Goal: Use online tool/utility: Utilize a website feature to perform a specific function

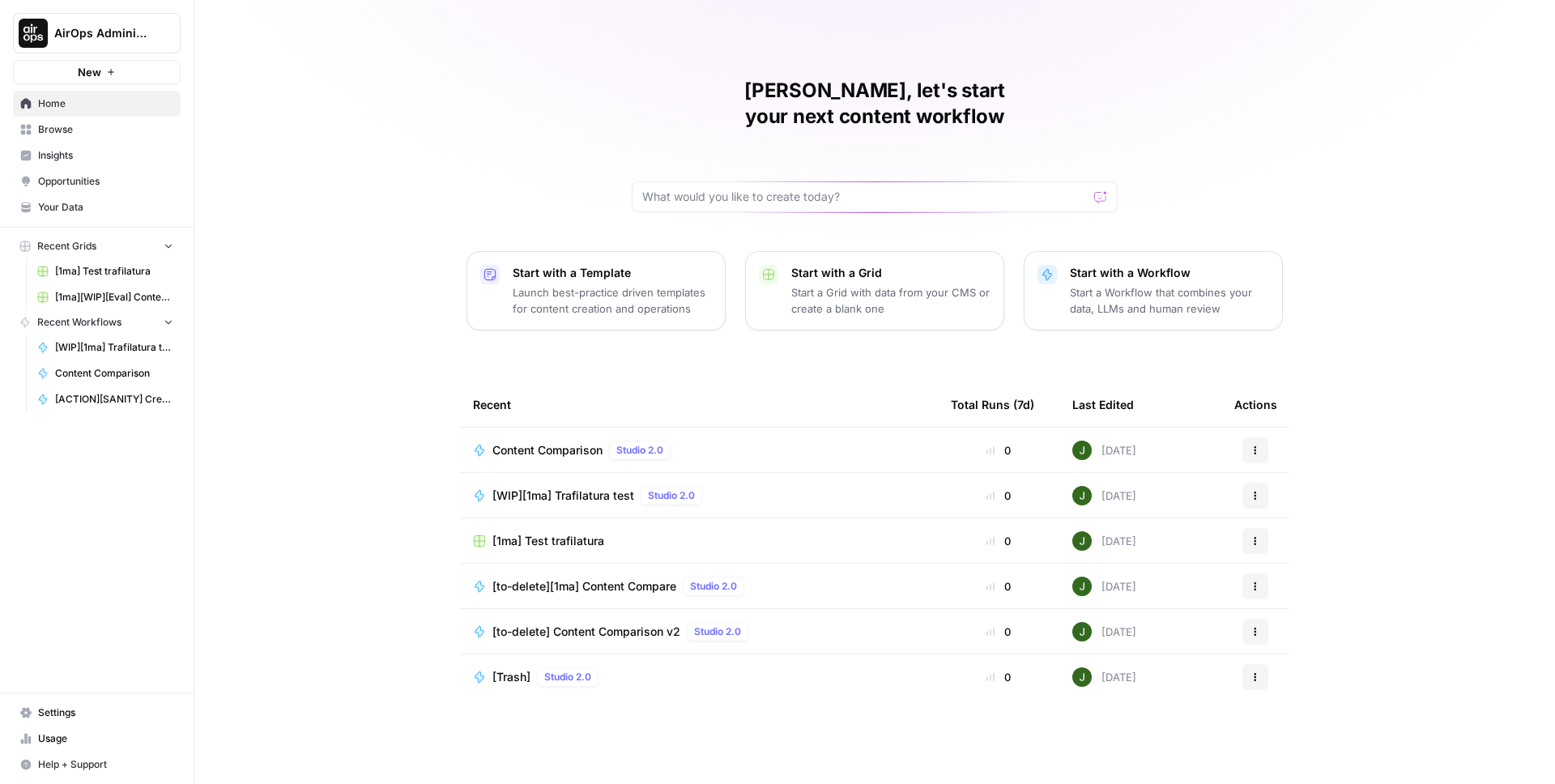
click at [113, 49] on button "AirOps Administrative" at bounding box center [97, 33] width 168 height 41
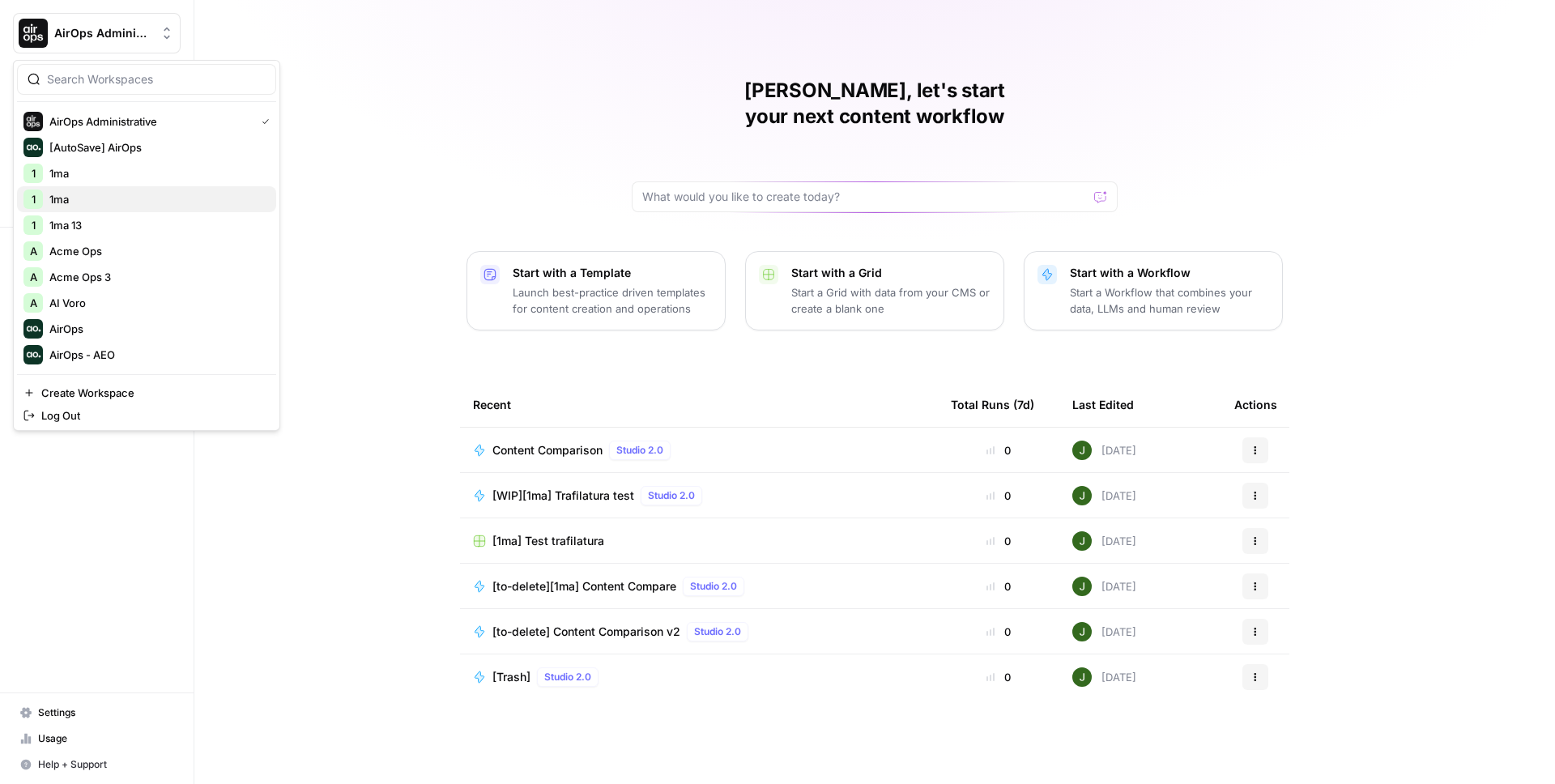
click at [71, 209] on button "1 1ma" at bounding box center [146, 199] width 259 height 26
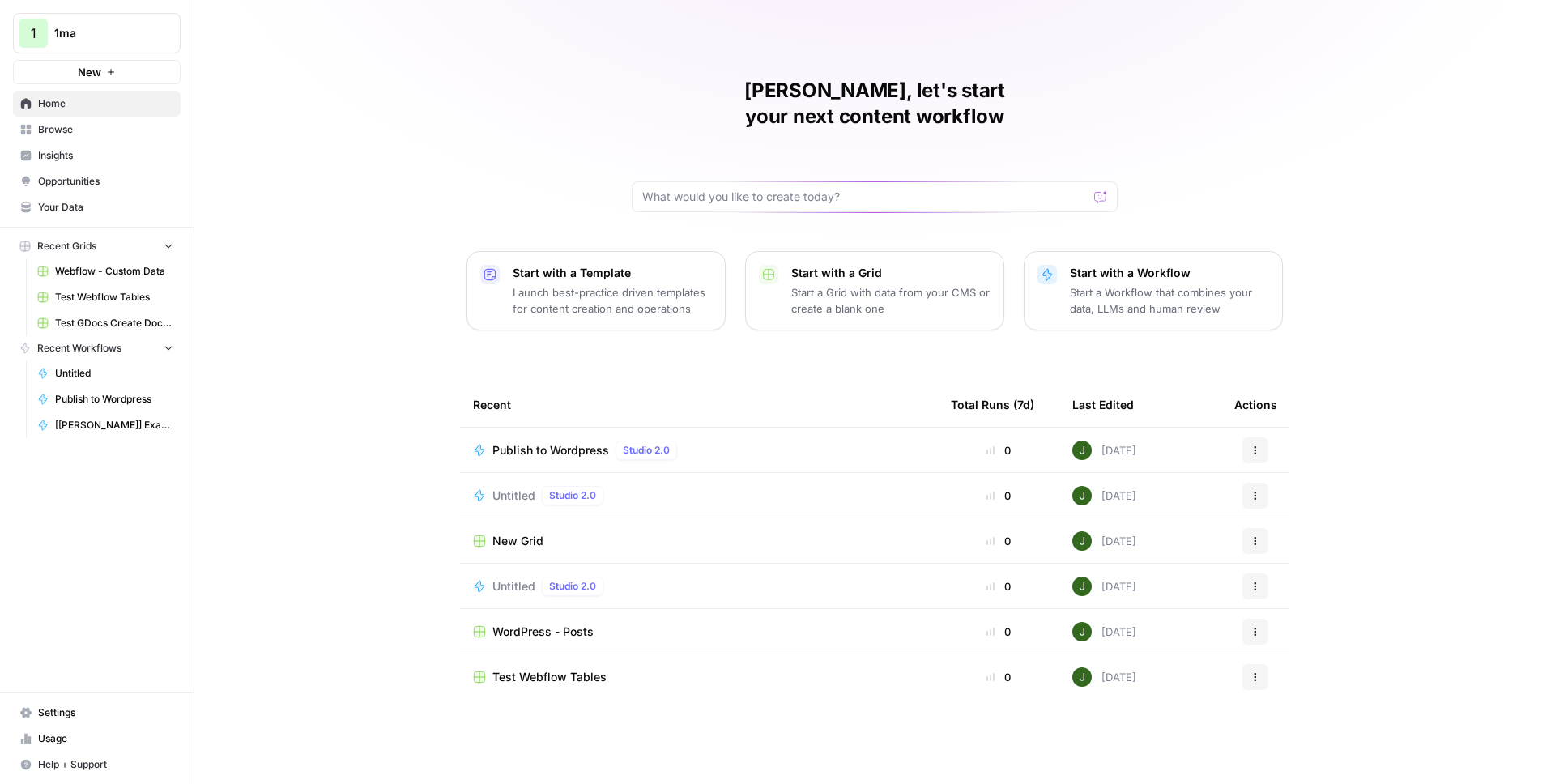
click at [515, 487] on span "Untitled" at bounding box center [514, 495] width 43 height 16
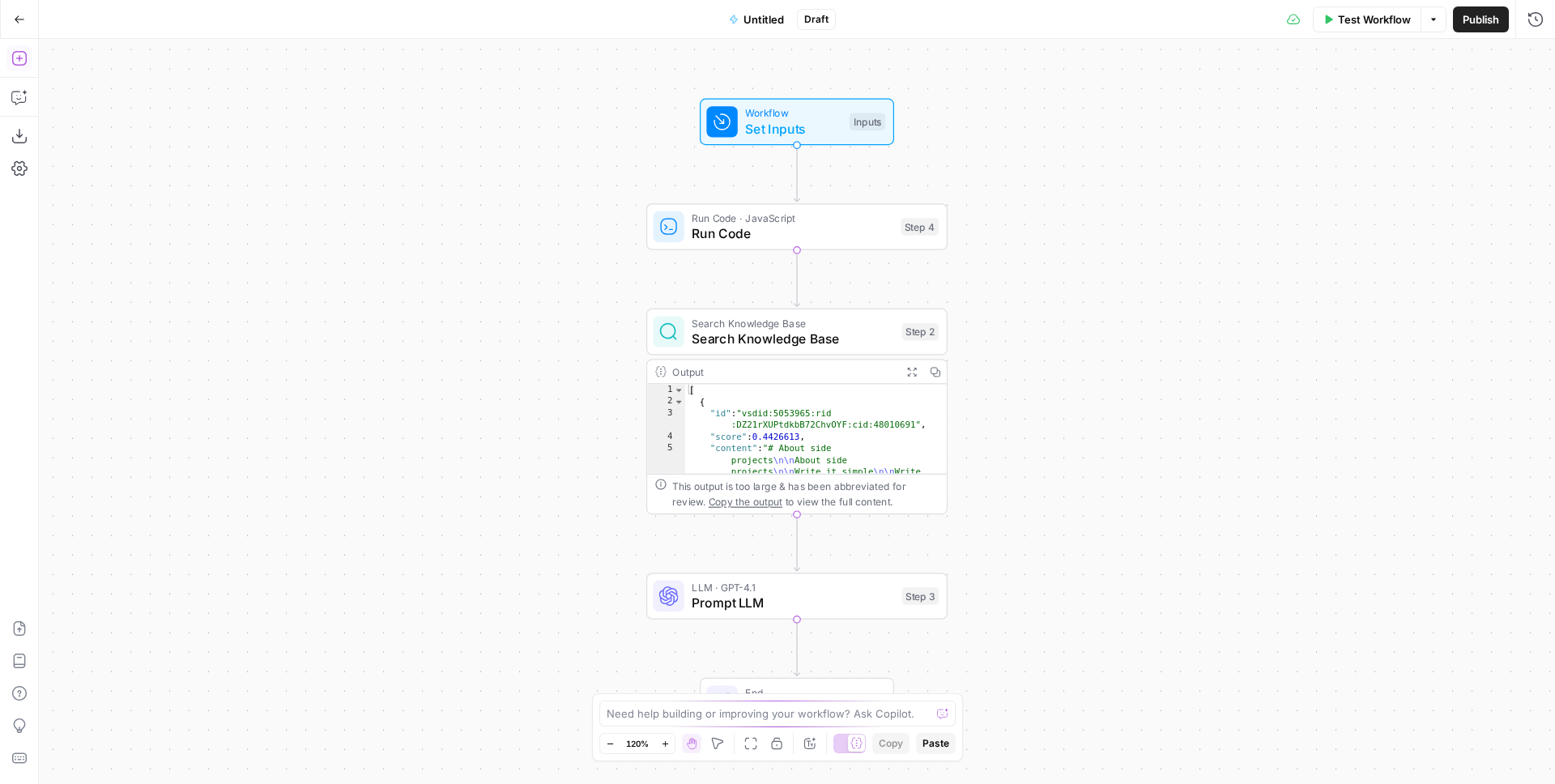
click at [17, 59] on icon "button" at bounding box center [19, 58] width 16 height 16
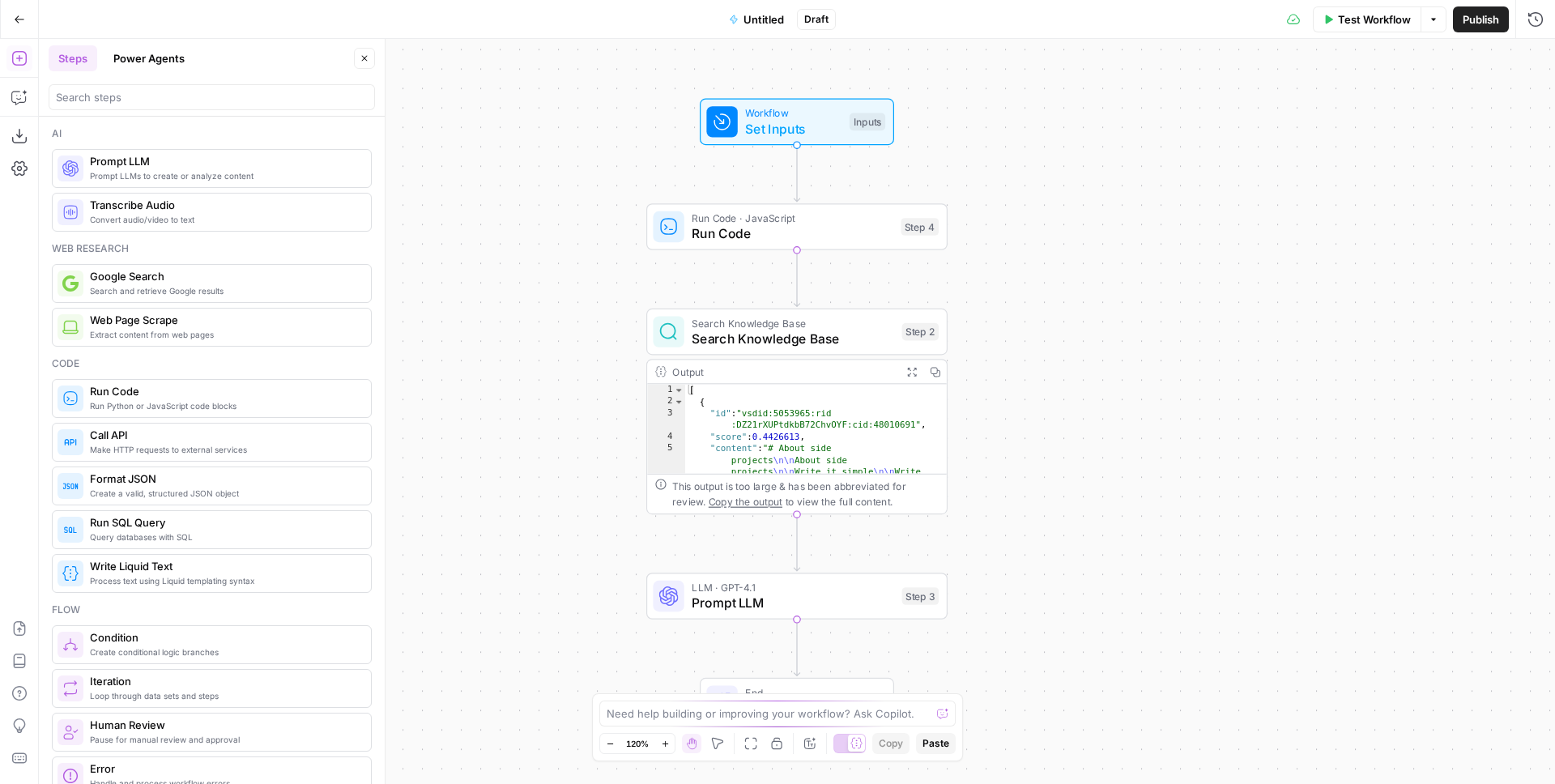
click at [124, 88] on div at bounding box center [211, 97] width 327 height 26
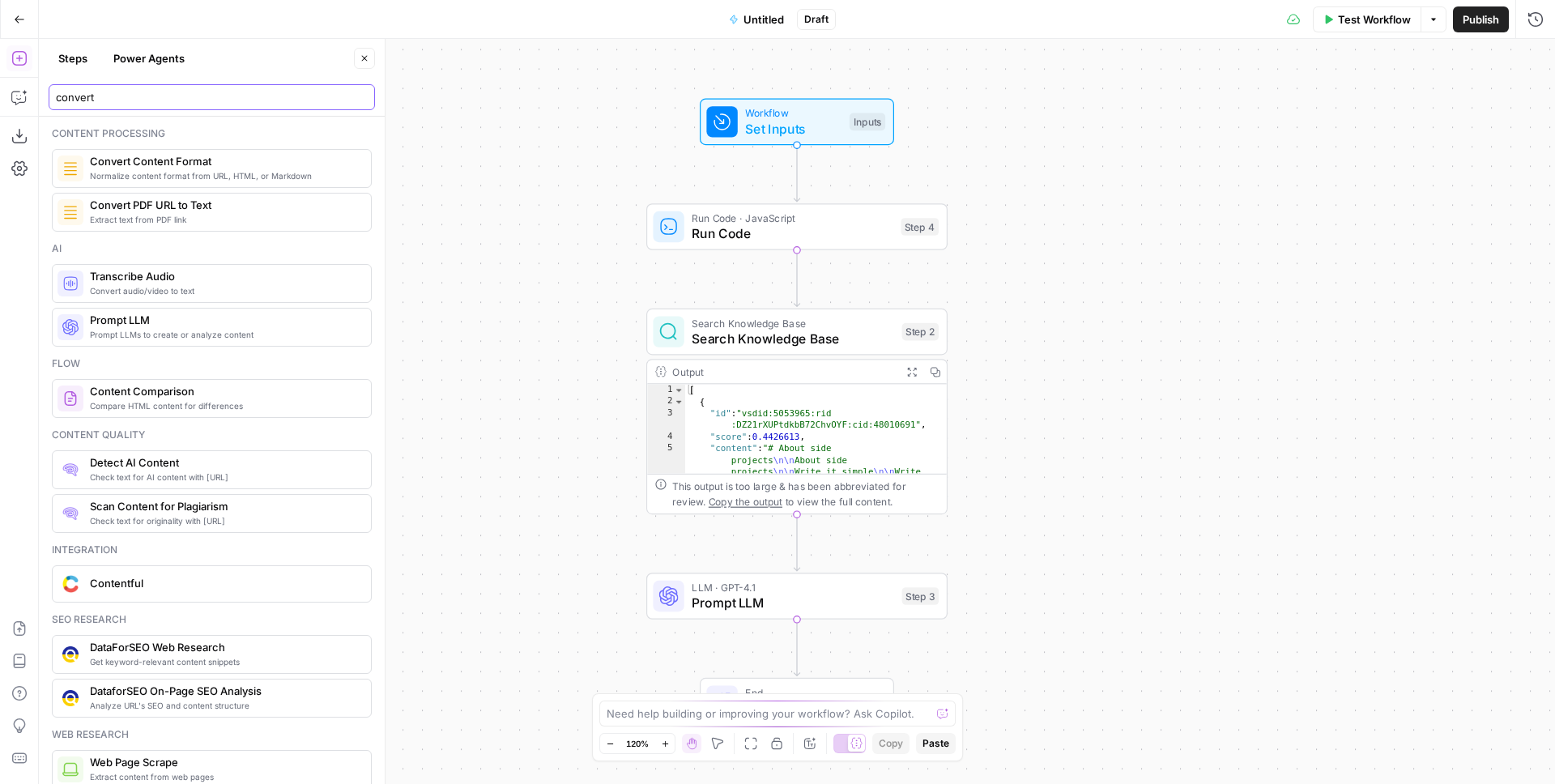
type input "convert"
click at [198, 217] on span "Extract text from PDF link" at bounding box center [224, 219] width 268 height 13
drag, startPoint x: 548, startPoint y: 258, endPoint x: 454, endPoint y: 229, distance: 98.4
click at [454, 236] on div "Workflow Set Inputs Inputs Run Code · JavaScript Run Code Step 4 Search Knowled…" at bounding box center [797, 412] width 1516 height 745
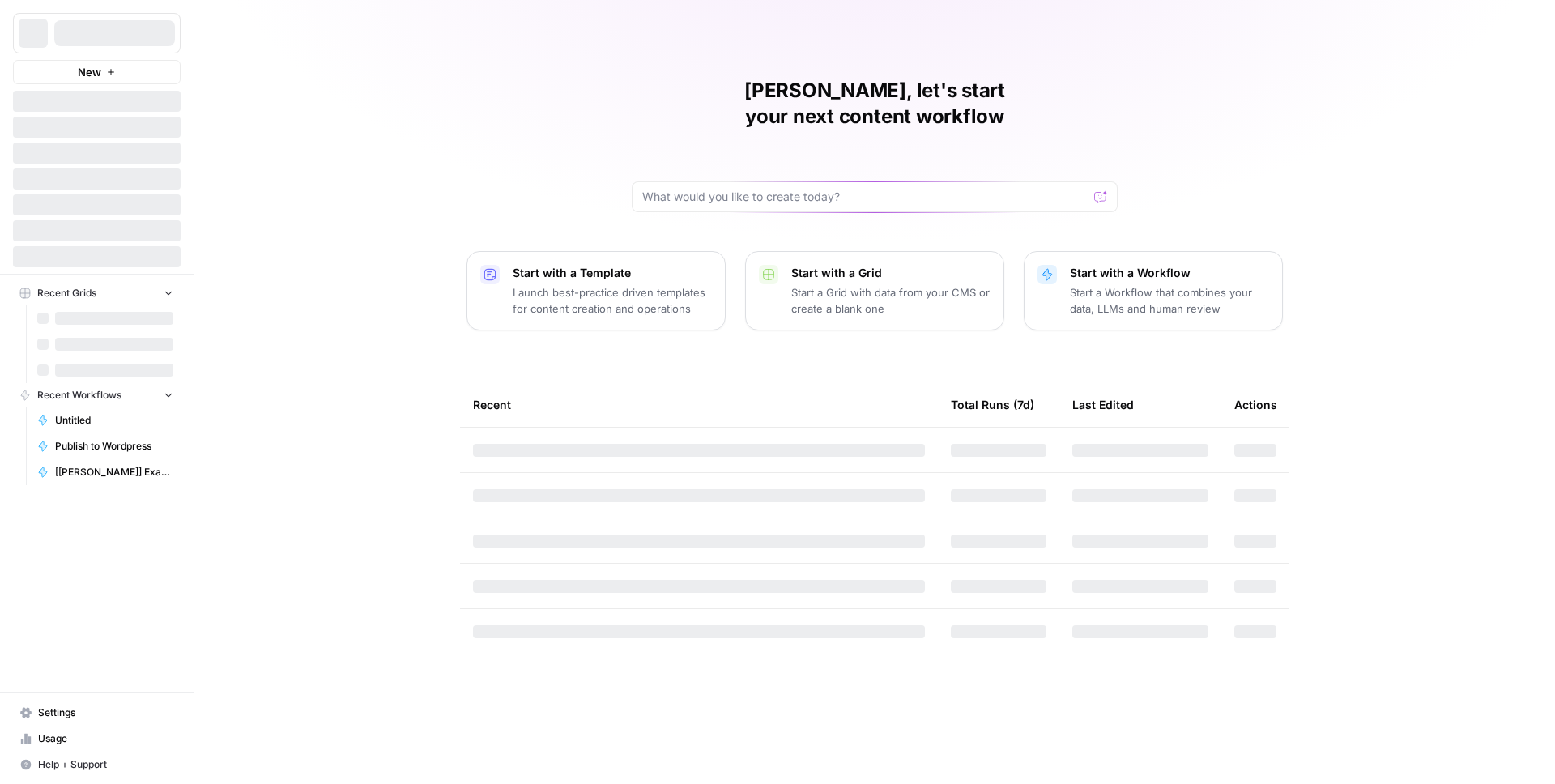
click at [113, 40] on div at bounding box center [115, 33] width 121 height 26
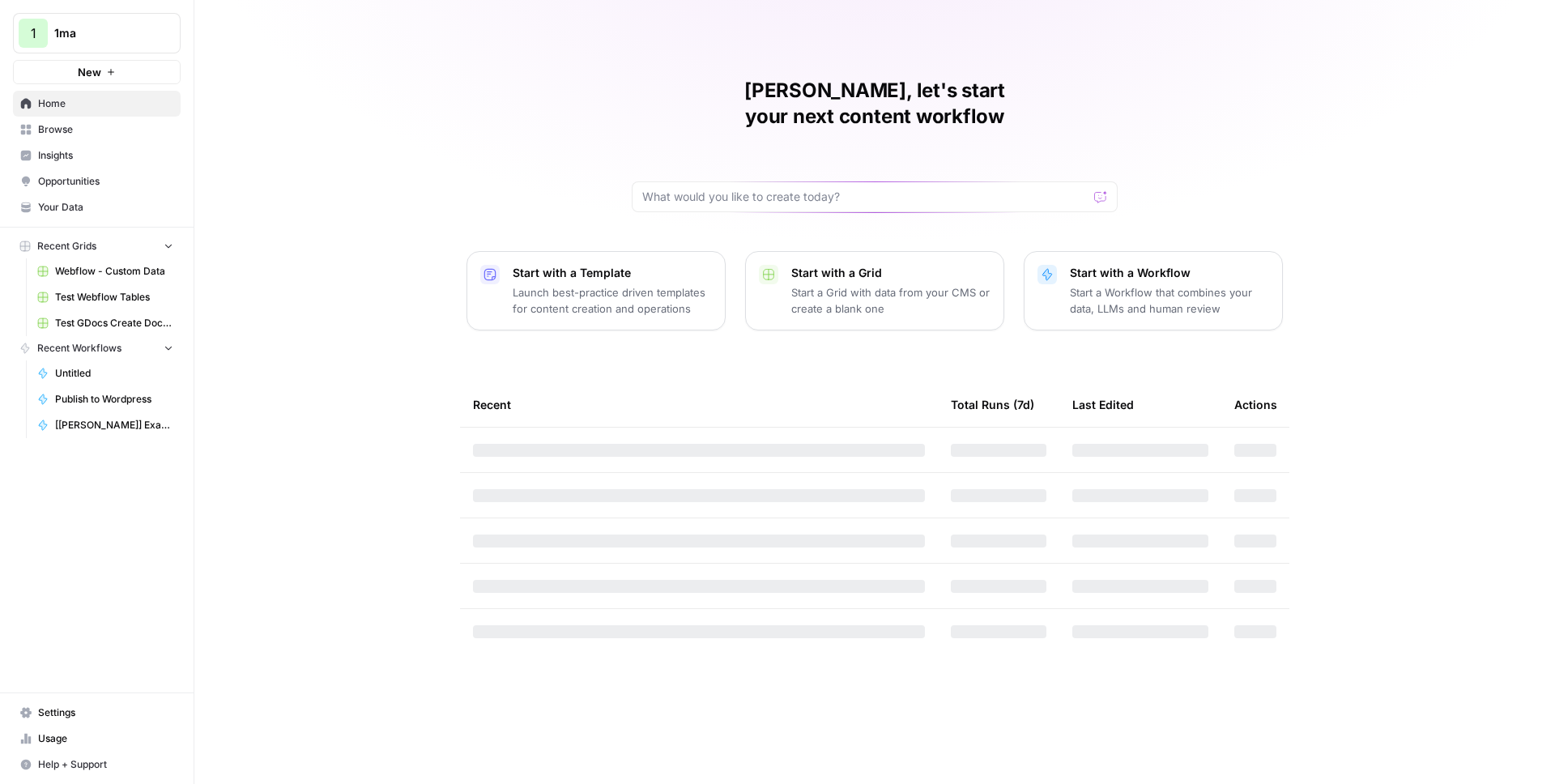
click at [126, 39] on span "1ma" at bounding box center [103, 33] width 98 height 16
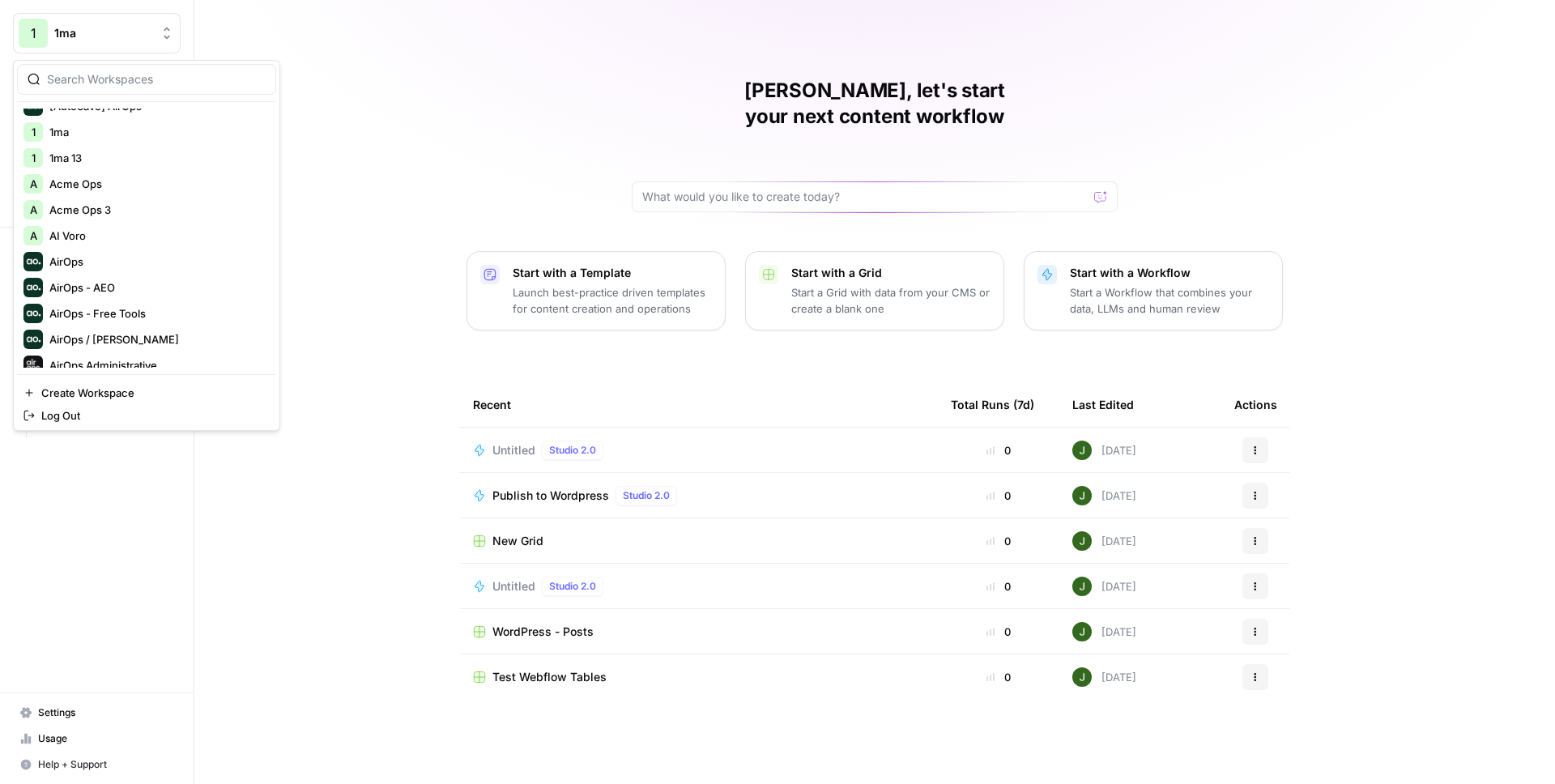
scroll to position [109, 0]
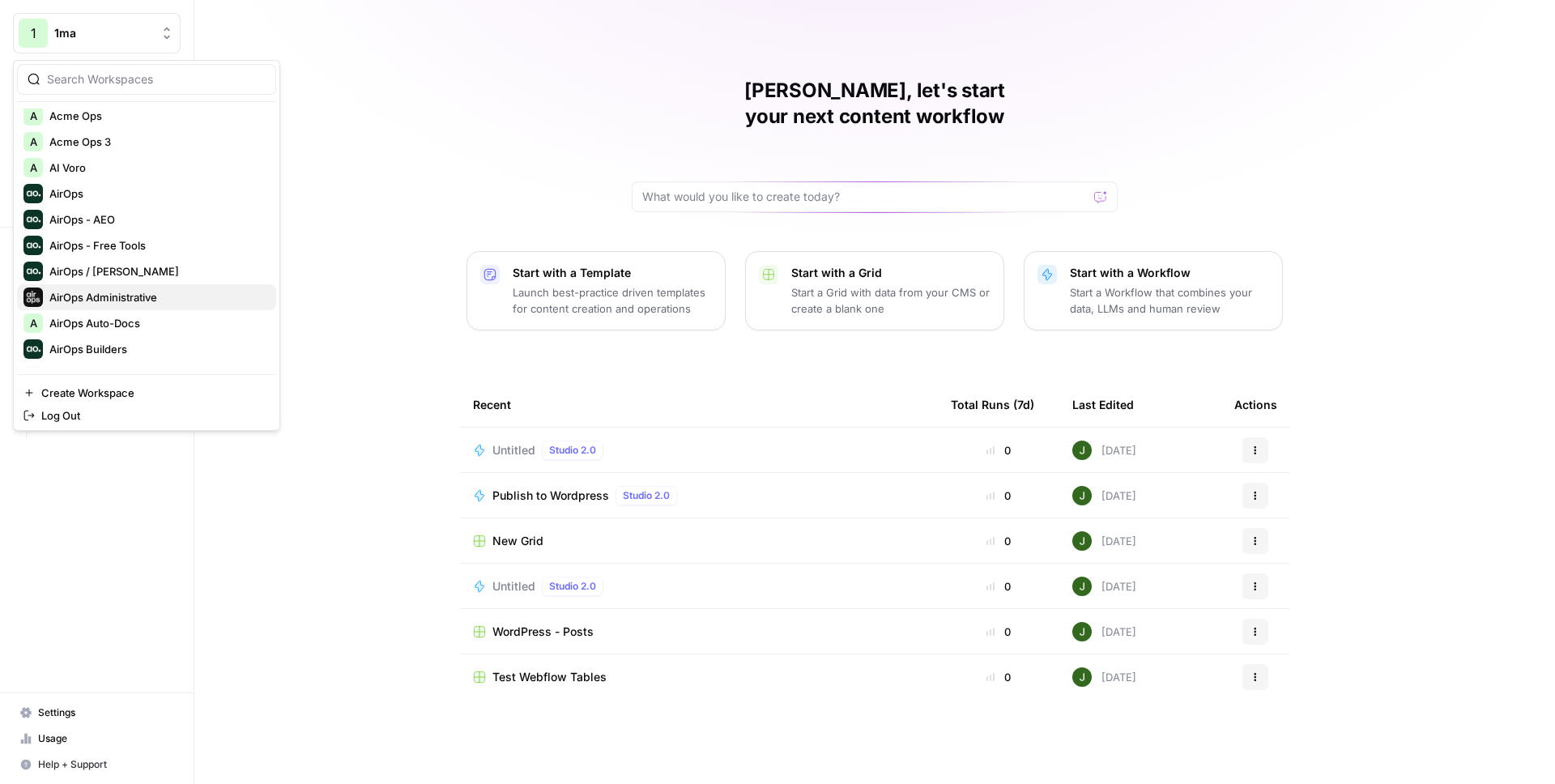
click at [132, 295] on span "AirOps Administrative" at bounding box center [156, 297] width 214 height 16
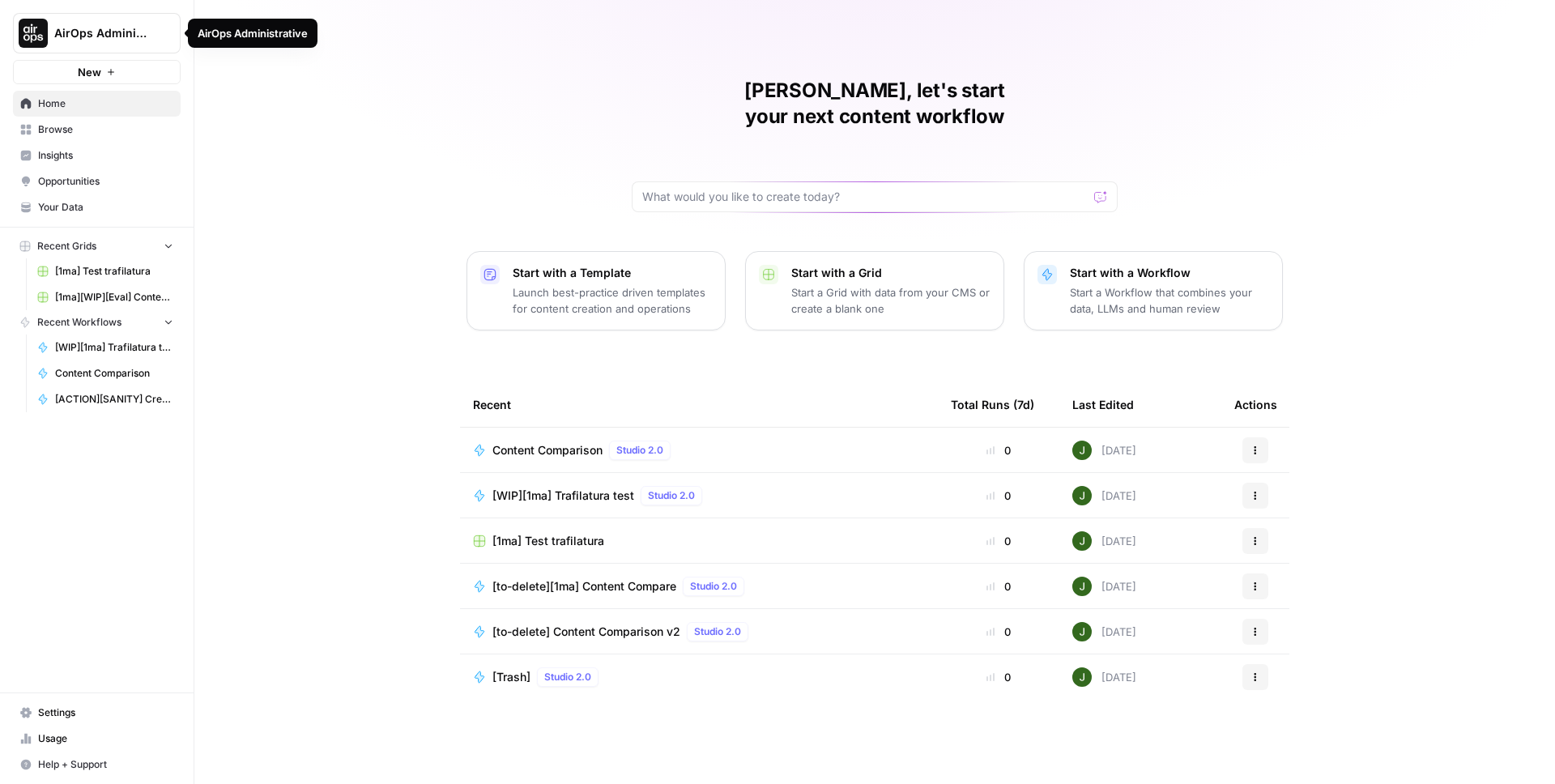
click at [101, 126] on span "Browse" at bounding box center [105, 129] width 135 height 14
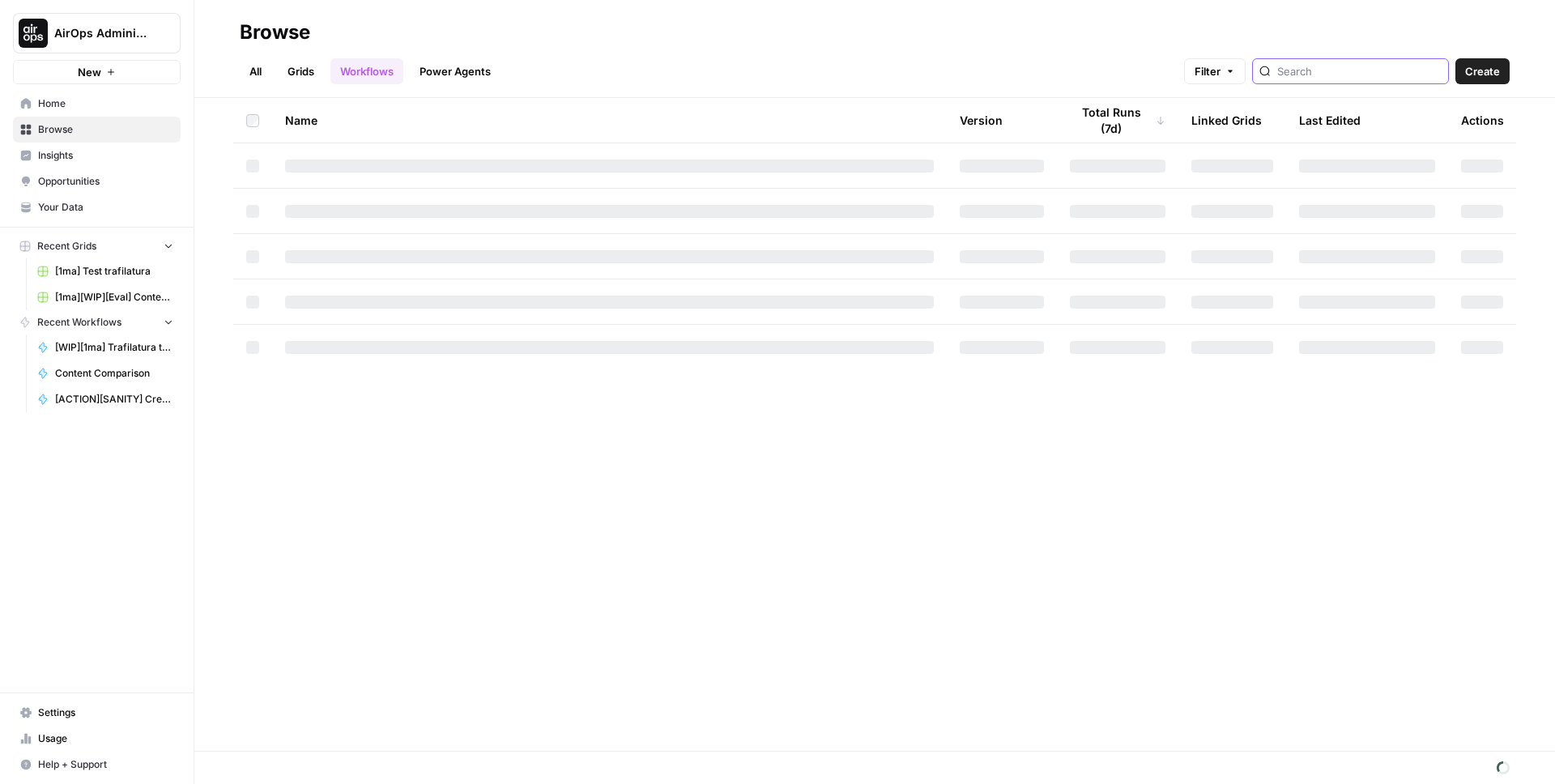
click at [1339, 71] on input "search" at bounding box center [1360, 70] width 165 height 16
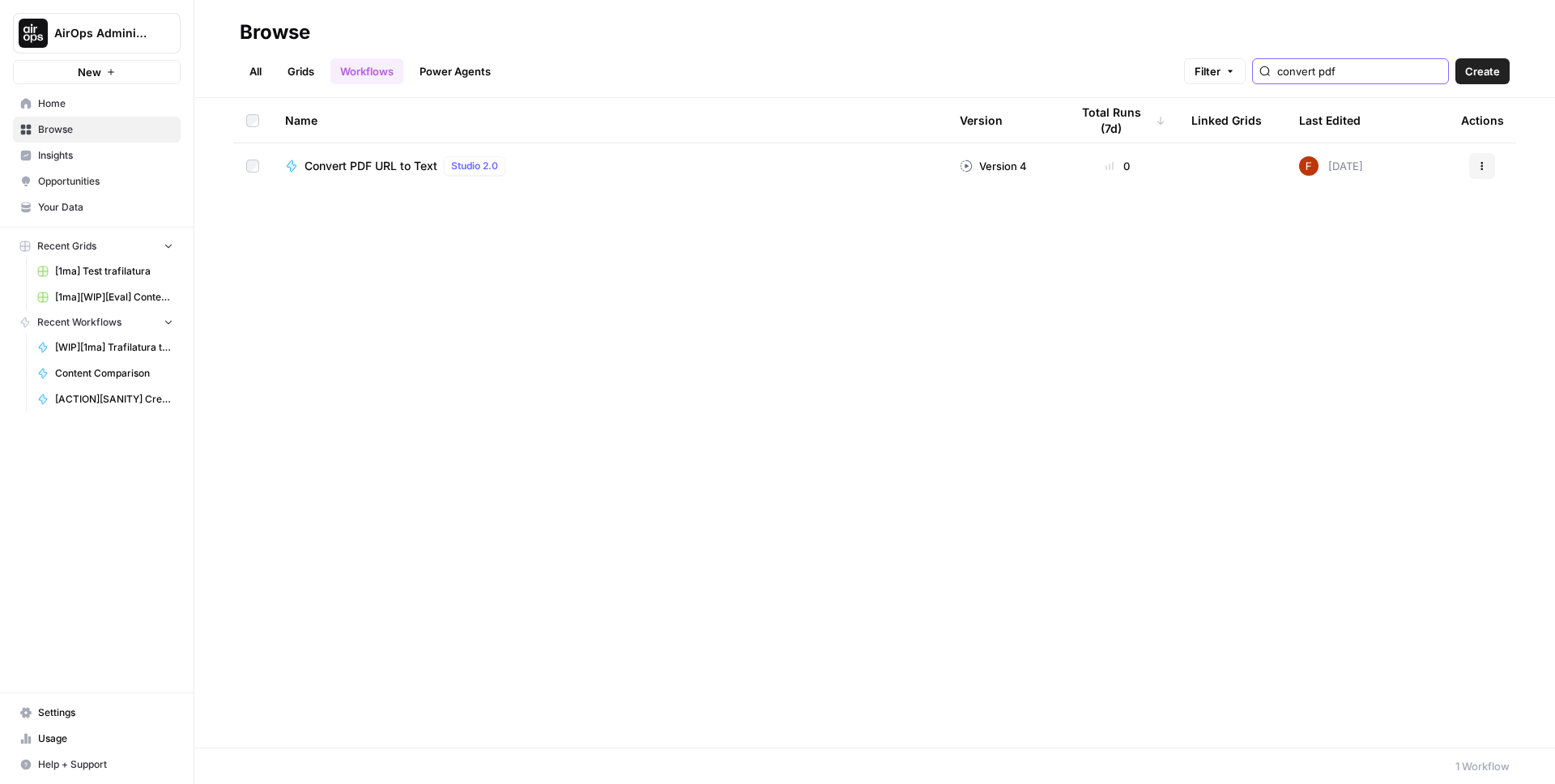
type input "convert pdf"
click at [329, 163] on span "Convert PDF URL to Text" at bounding box center [371, 165] width 132 height 16
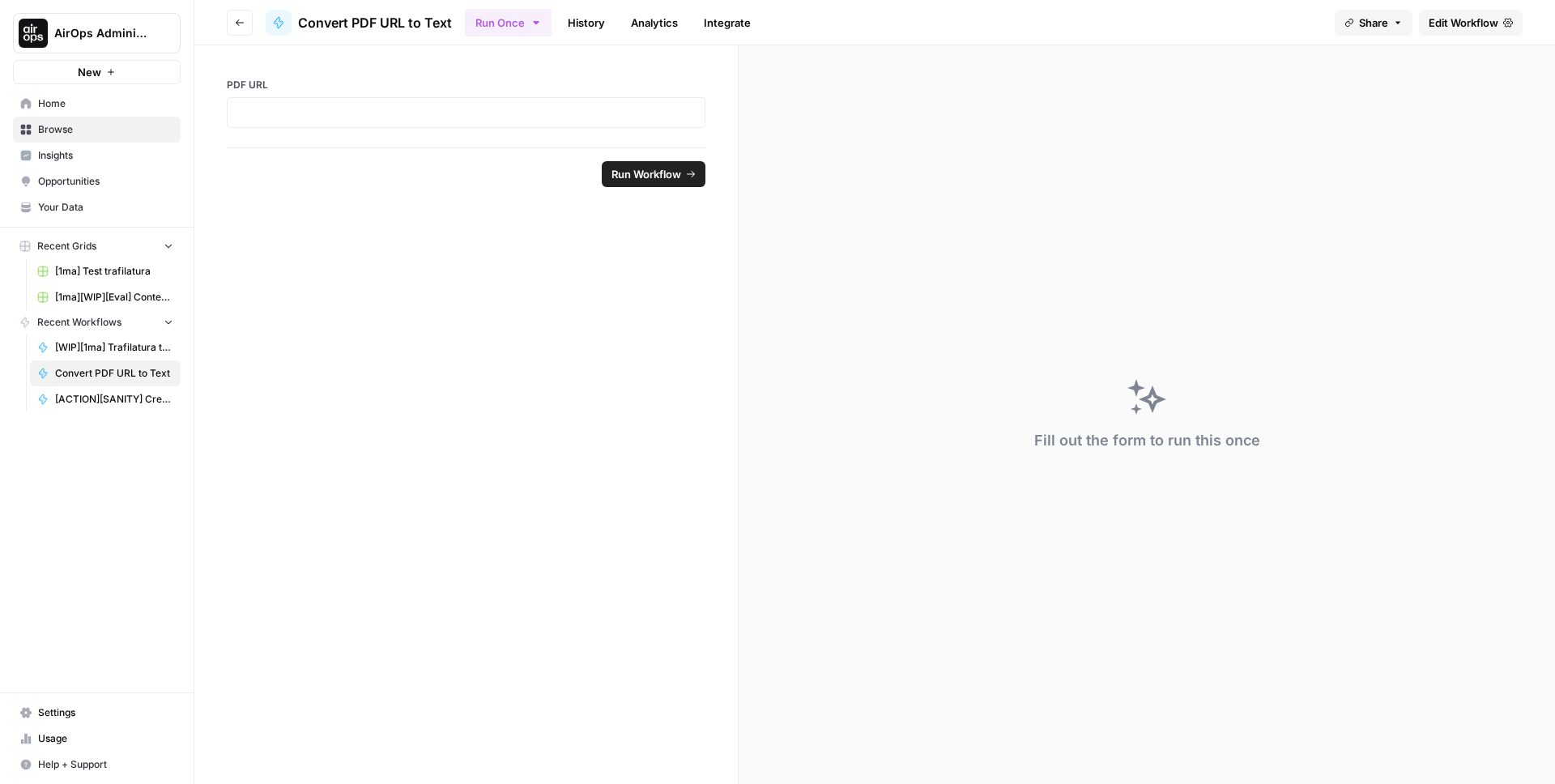
click at [1455, 18] on span "Edit Workflow" at bounding box center [1463, 22] width 70 height 16
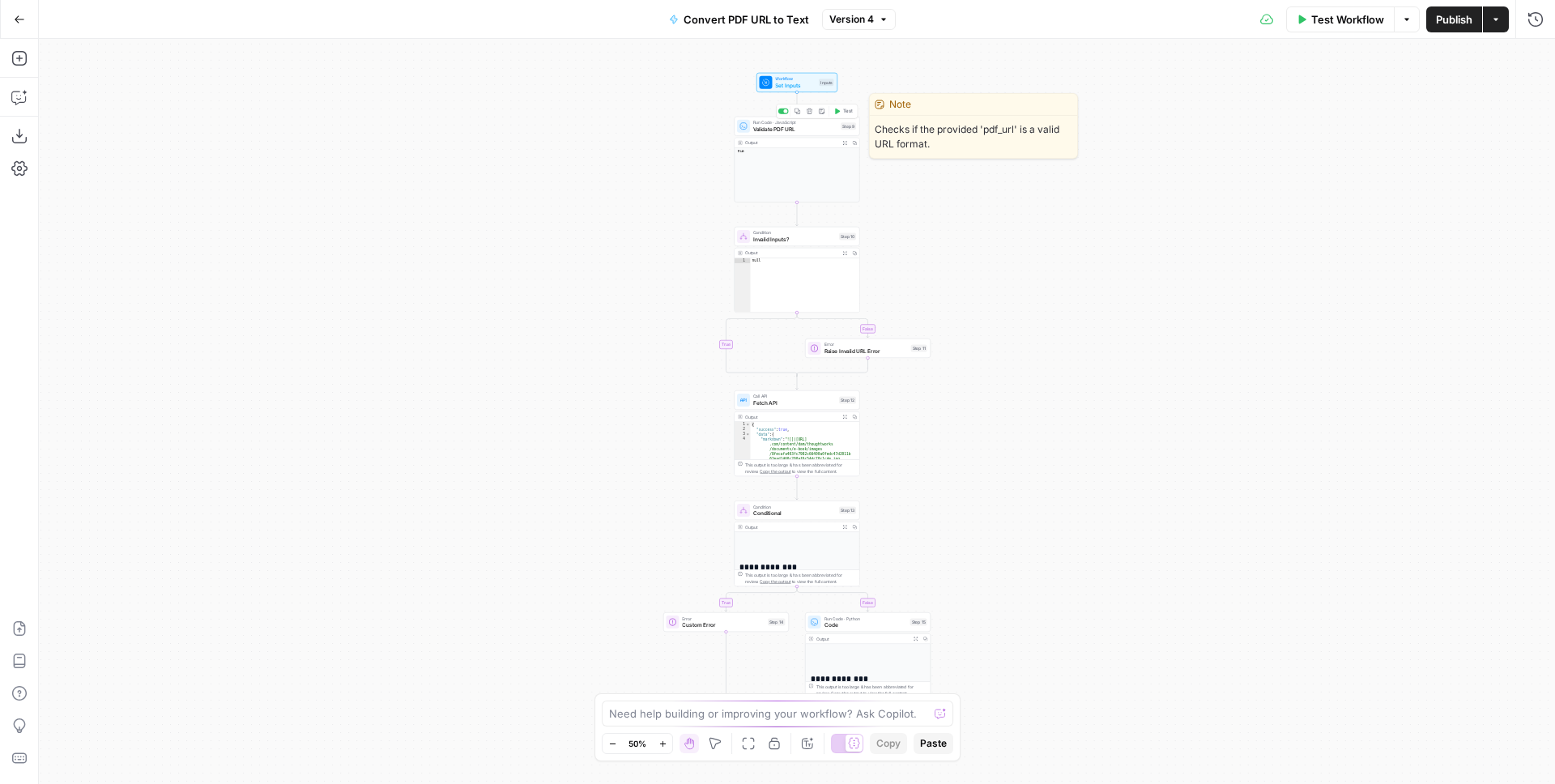
click at [805, 132] on span "Validate PDF URL" at bounding box center [794, 129] width 84 height 8
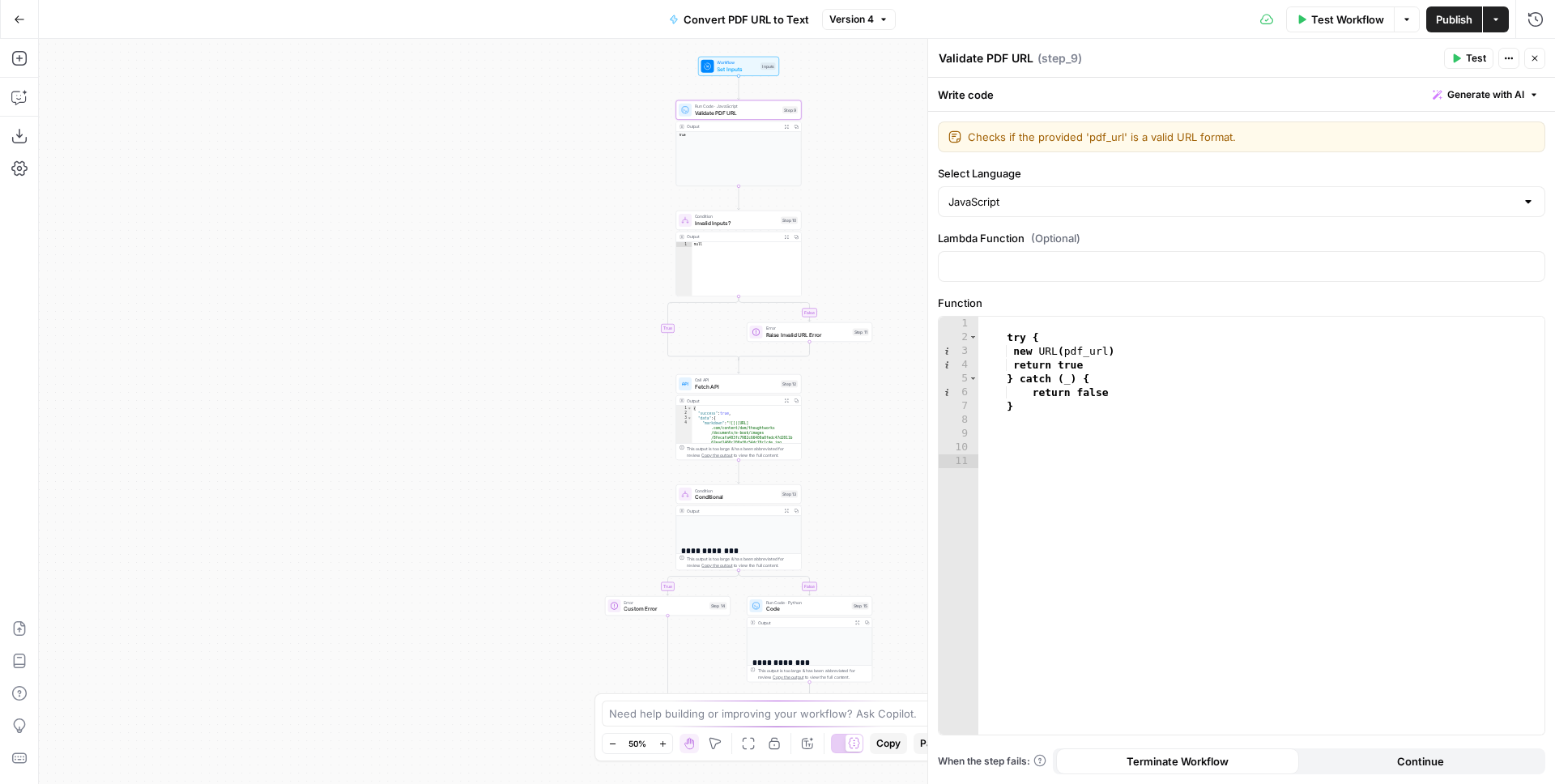
drag, startPoint x: 575, startPoint y: 208, endPoint x: 546, endPoint y: 203, distance: 29.4
click at [555, 203] on div "false true false true Workflow Set Inputs Inputs Run Code · JavaScript Validate…" at bounding box center [797, 412] width 1516 height 745
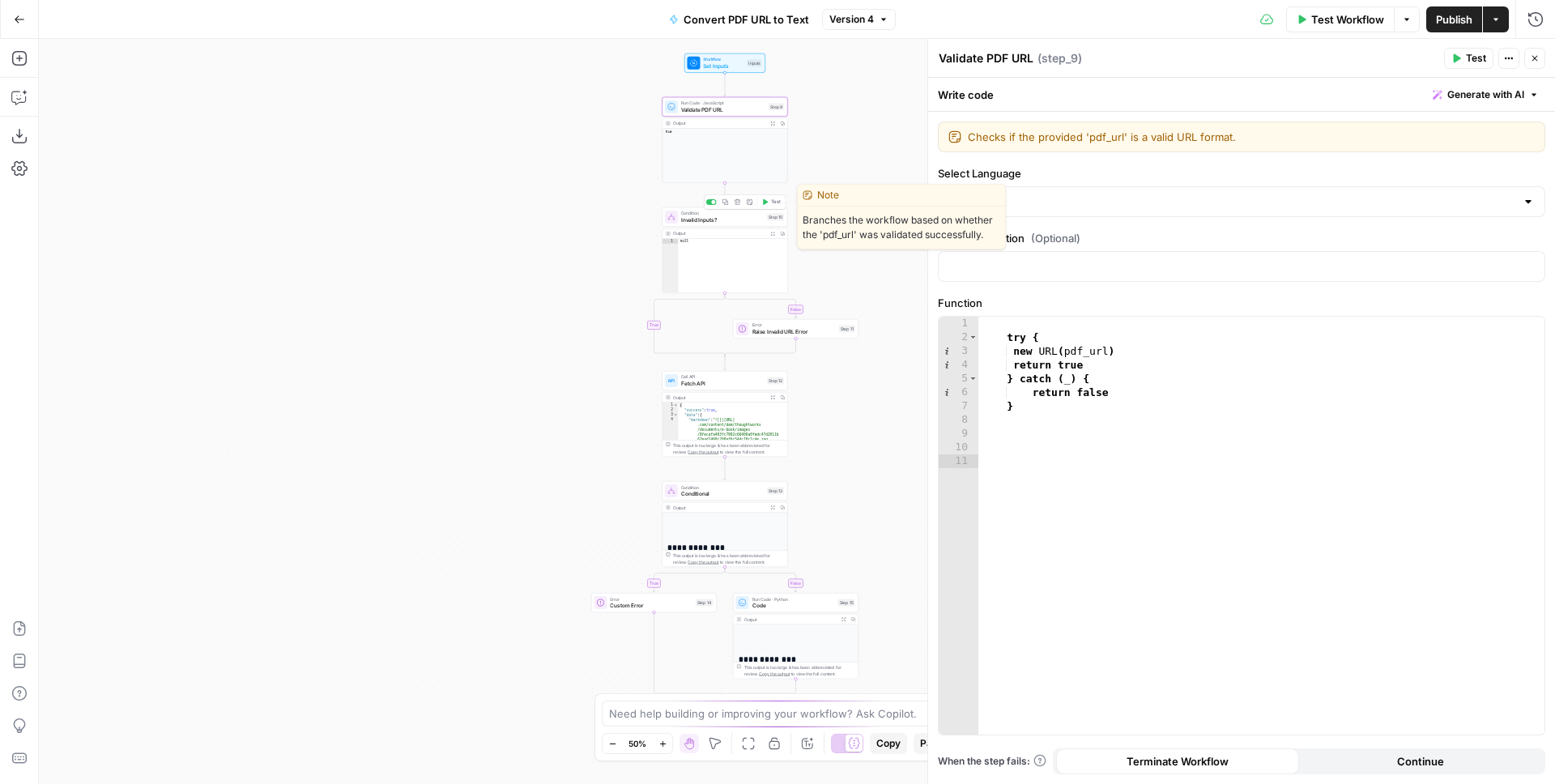
click at [687, 221] on span "Invalid Inputs?" at bounding box center [721, 220] width 82 height 8
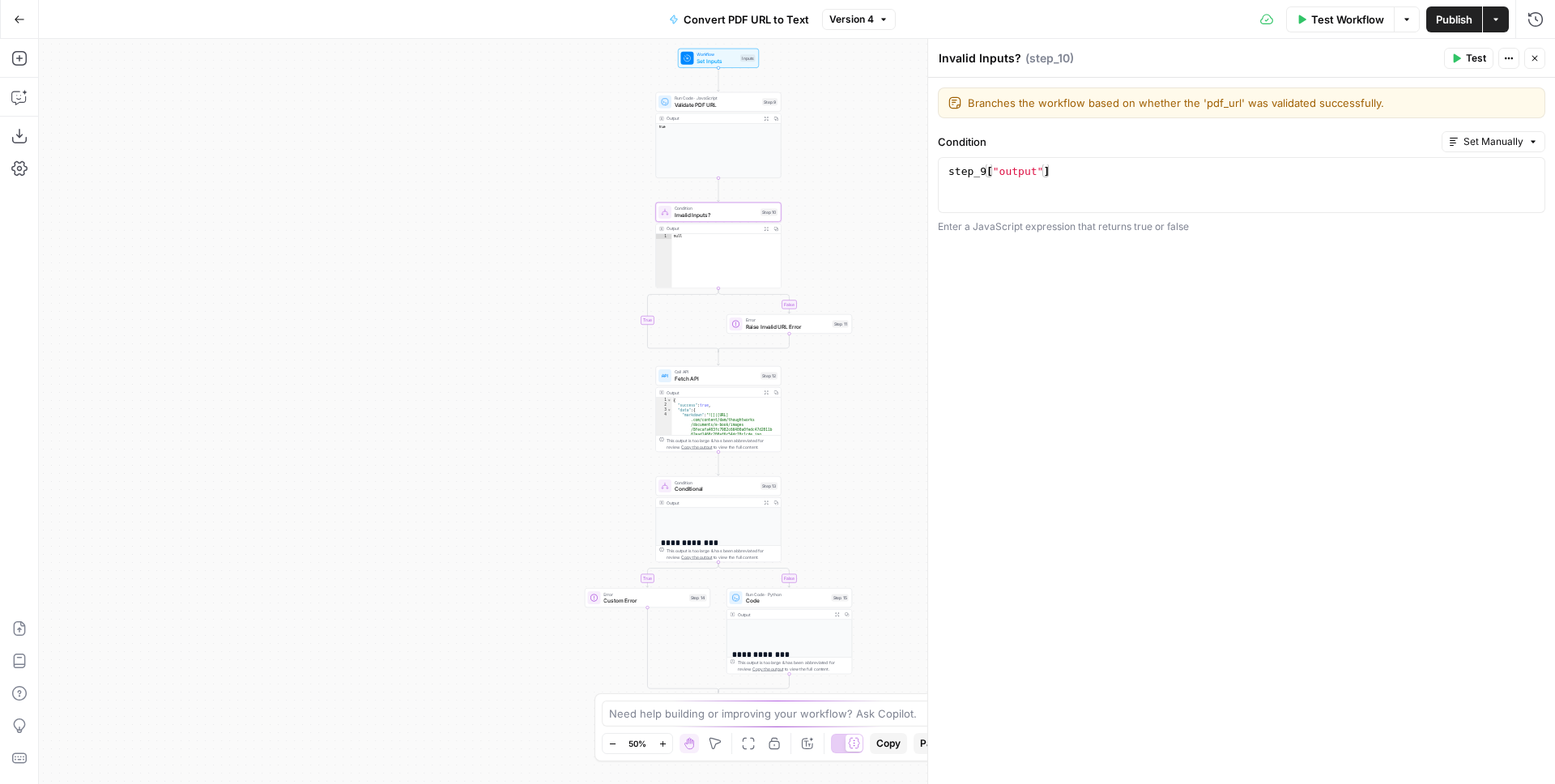
drag, startPoint x: 530, startPoint y: 252, endPoint x: 469, endPoint y: 227, distance: 65.9
click at [469, 227] on div "false true false true Workflow Set Inputs Inputs Run Code · JavaScript Validate…" at bounding box center [797, 412] width 1516 height 745
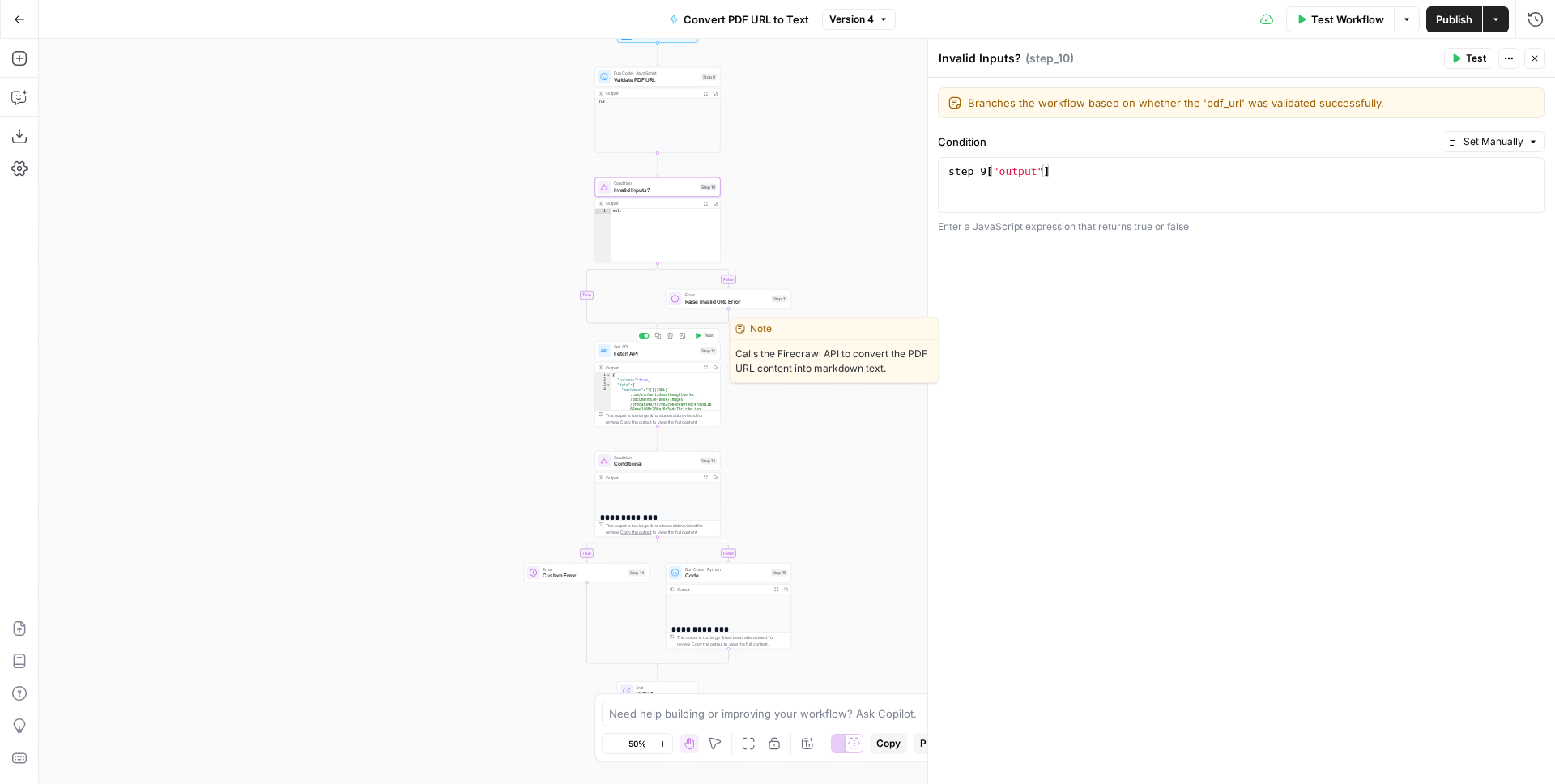
click at [665, 357] on span "Fetch API" at bounding box center [654, 353] width 82 height 8
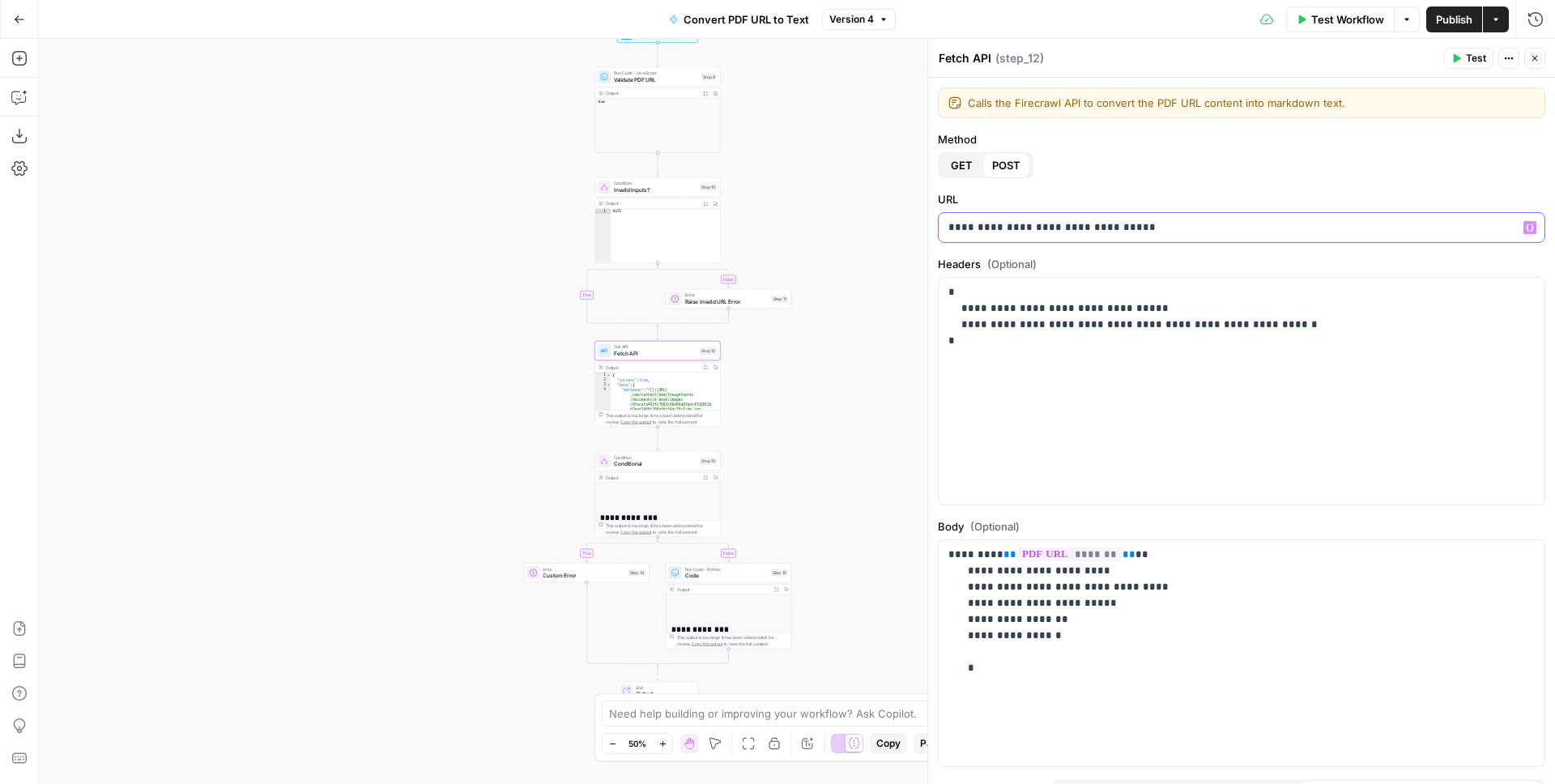
click at [1030, 228] on p "**********" at bounding box center [1235, 227] width 574 height 16
click at [1050, 372] on div "**********" at bounding box center [1242, 390] width 606 height 227
click at [871, 397] on div "false true false true Workflow Set Inputs Inputs Run Code · JavaScript Validate…" at bounding box center [797, 412] width 1516 height 745
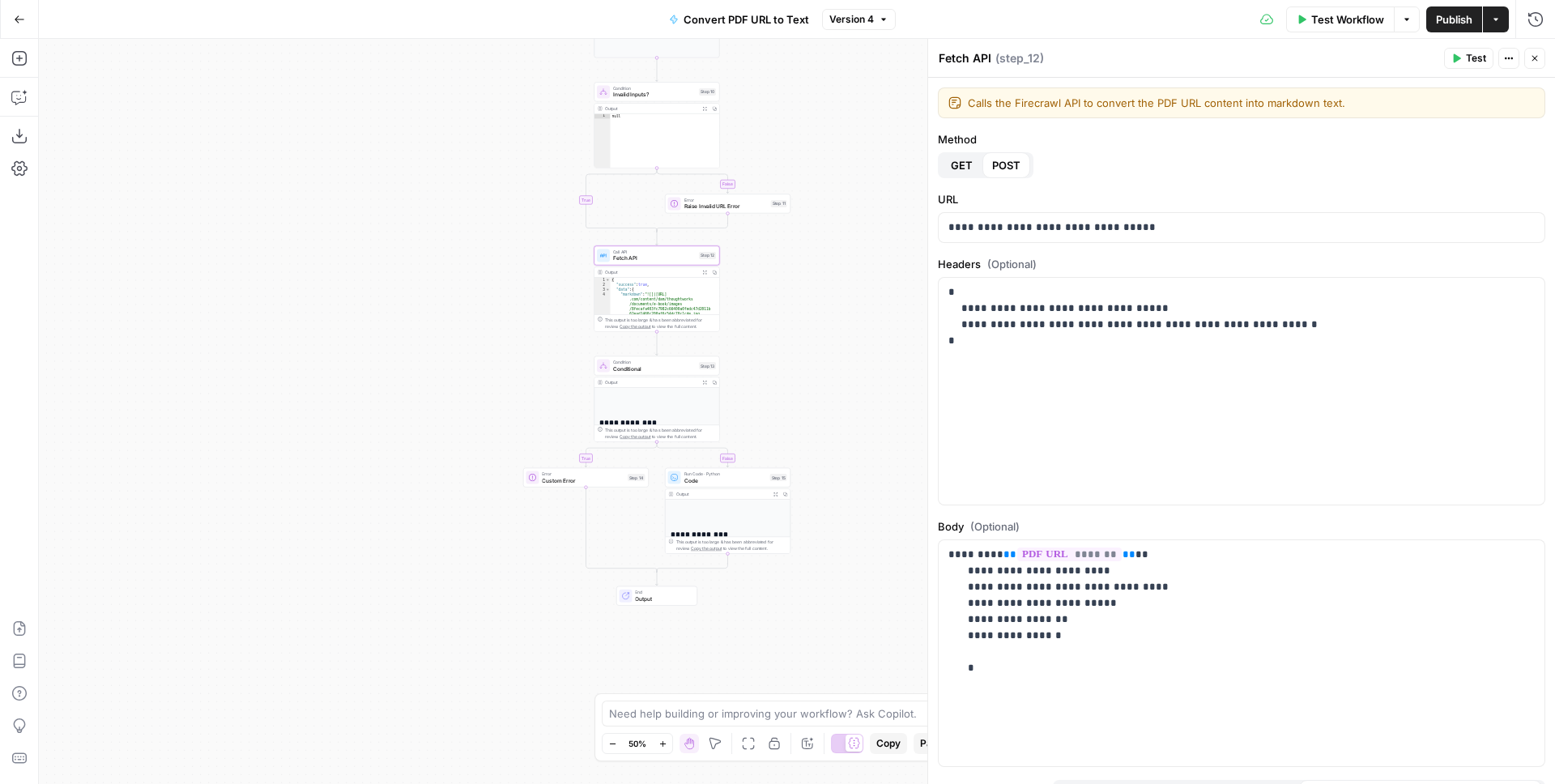
click at [892, 247] on div "false true false true Workflow Set Inputs Inputs Run Code · JavaScript Validate…" at bounding box center [797, 412] width 1516 height 745
click at [1338, 20] on span "Test Workflow" at bounding box center [1348, 19] width 73 height 16
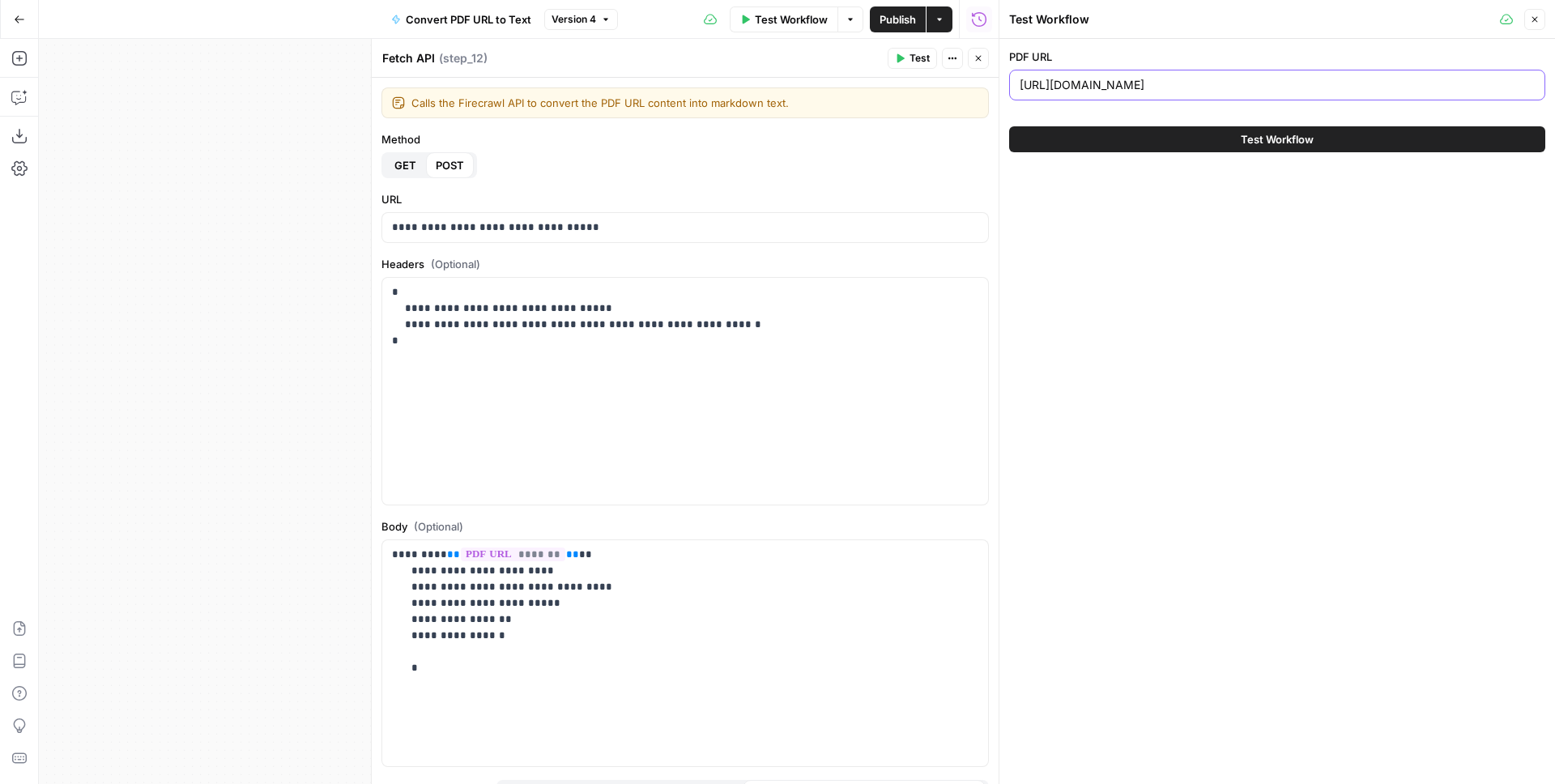
click at [1237, 86] on input "https://www.thoughtworks.com/content/dam/thoughtworks/documents/e-book/tw_ebook…" at bounding box center [1277, 85] width 515 height 16
click at [1277, 141] on span "Test Workflow" at bounding box center [1277, 139] width 73 height 16
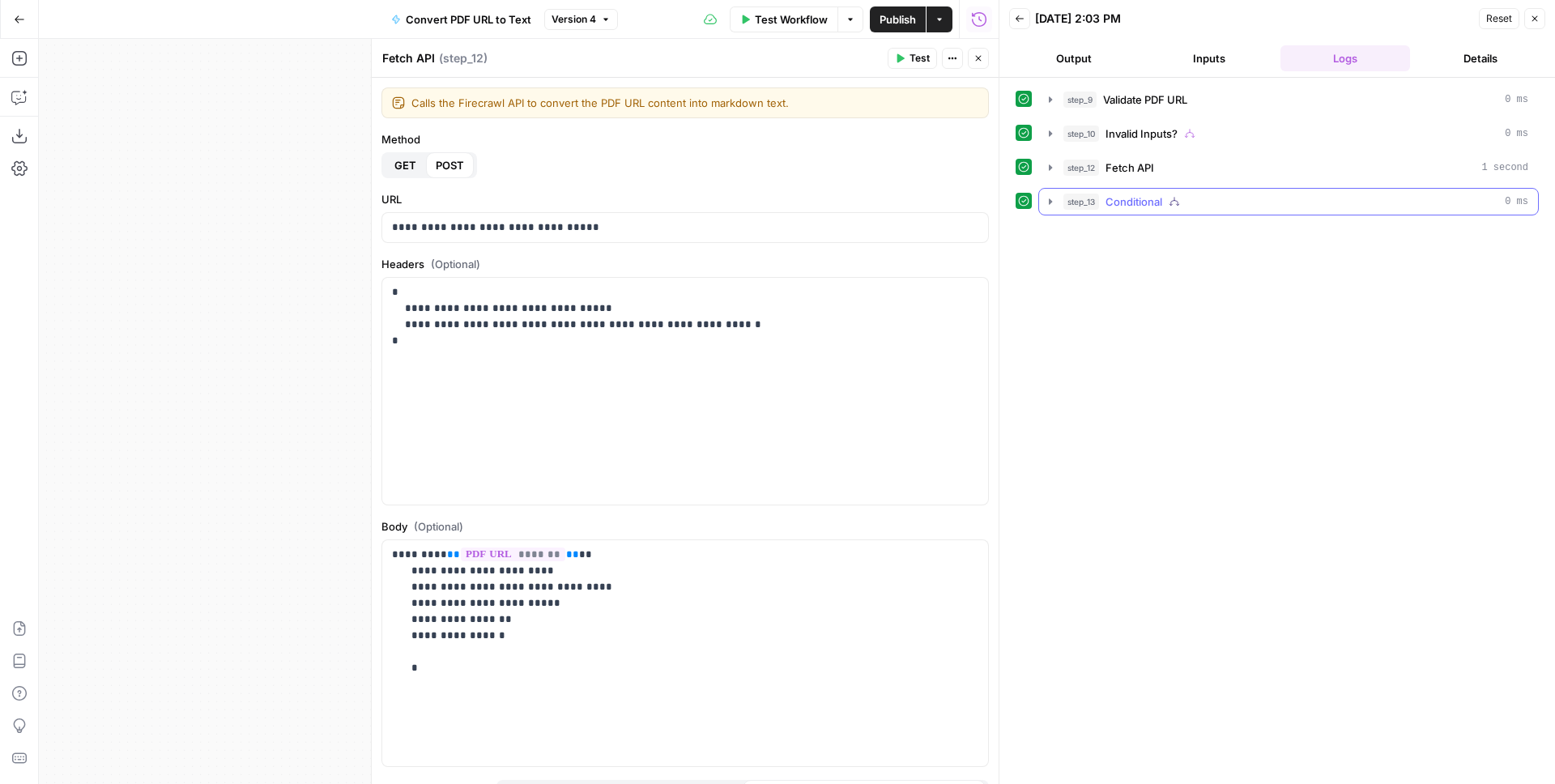
click at [1052, 200] on icon "button" at bounding box center [1050, 201] width 13 height 13
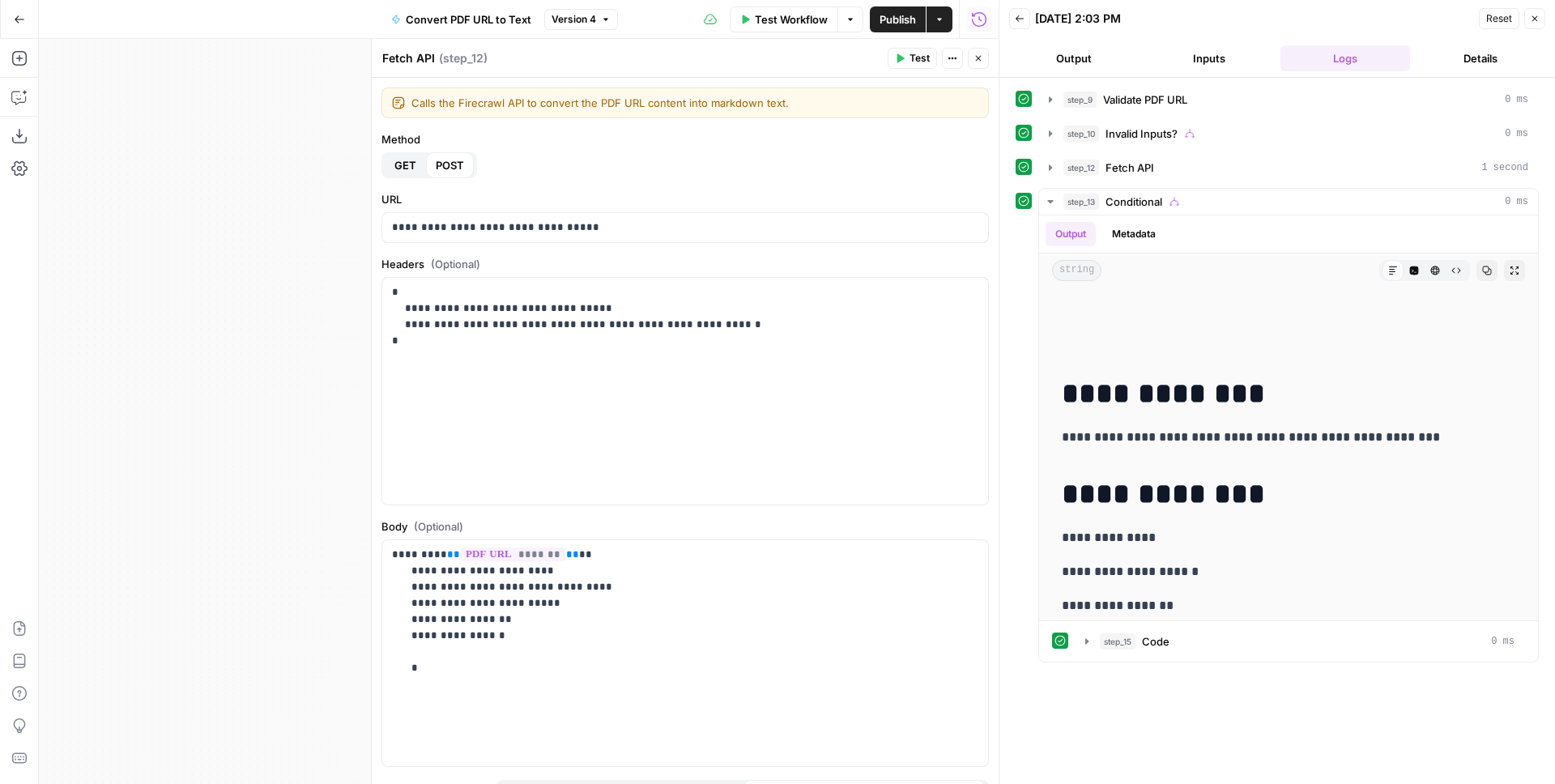
click at [1092, 56] on button "Output" at bounding box center [1074, 58] width 130 height 26
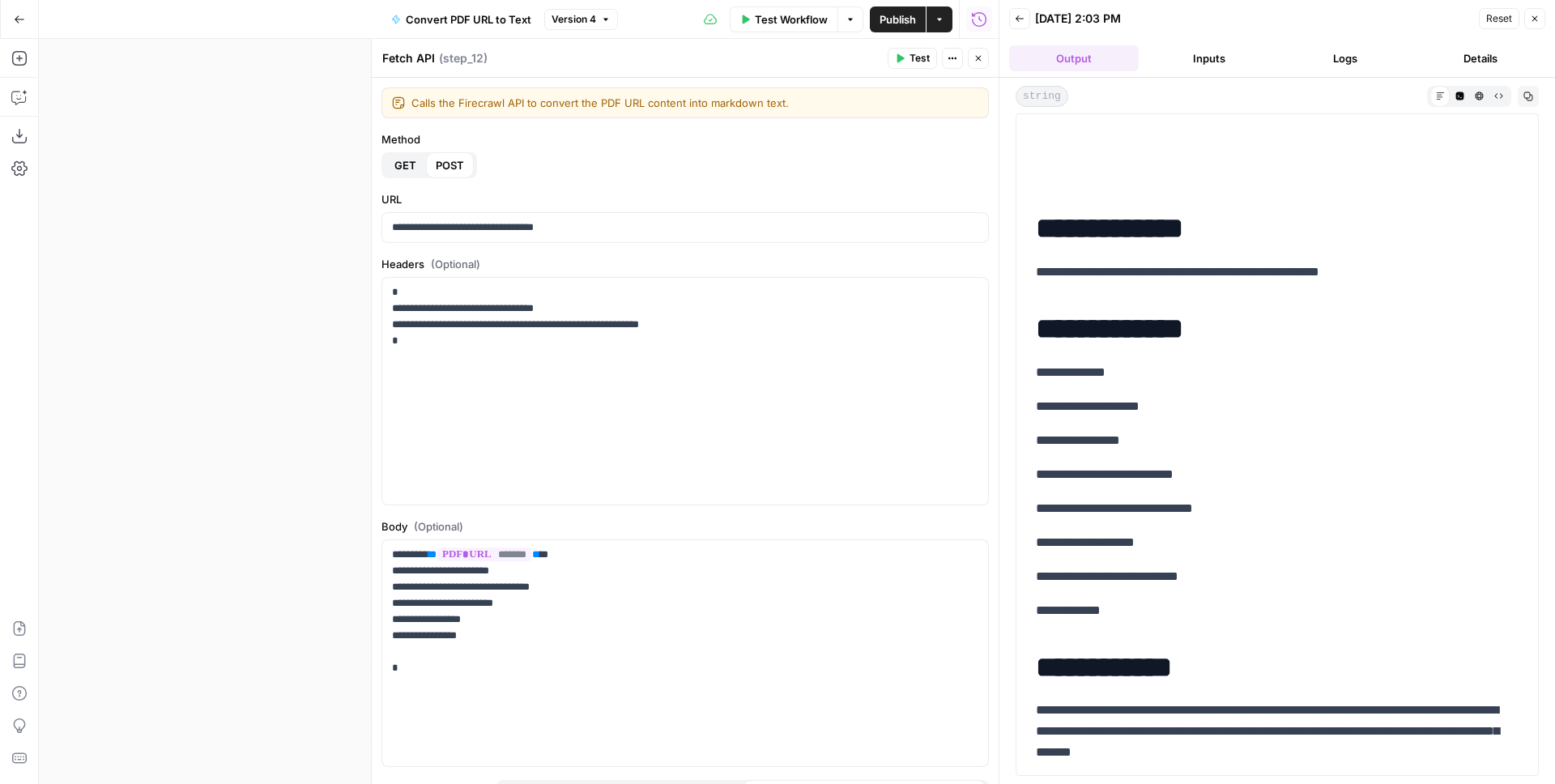
click at [980, 62] on icon "button" at bounding box center [978, 58] width 9 height 9
